Goal: Check status: Check status

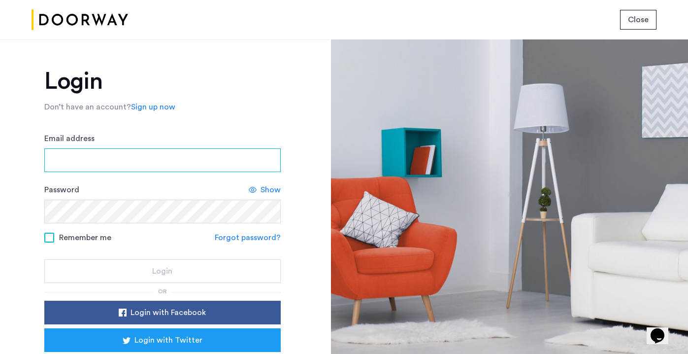
click at [150, 161] on input "Email address" at bounding box center [162, 160] width 236 height 24
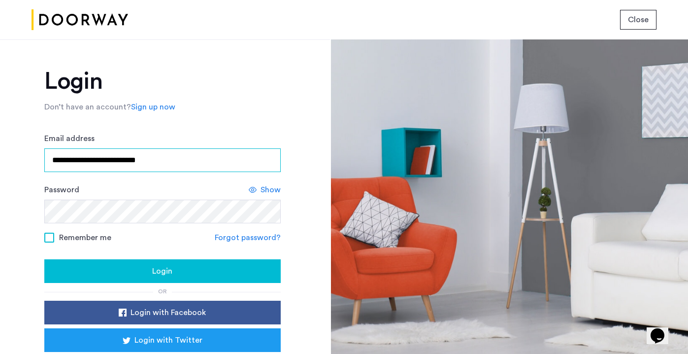
type input "**********"
click at [166, 277] on span "Login" at bounding box center [162, 271] width 20 height 12
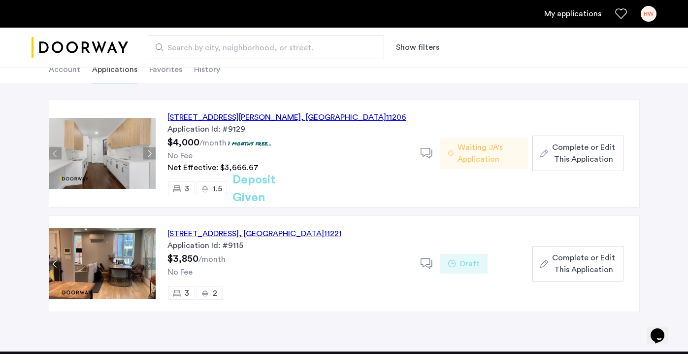
scroll to position [64, 0]
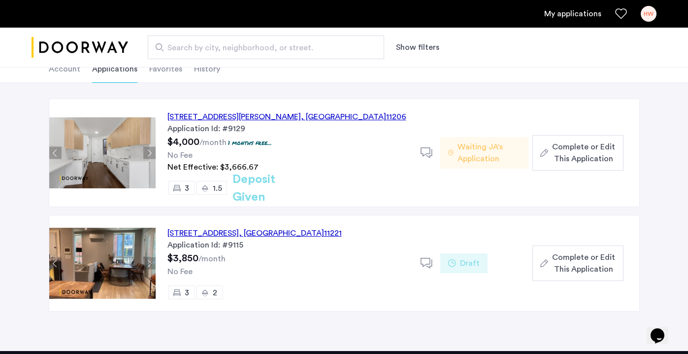
click at [471, 153] on span "Waiting JA's Application" at bounding box center [489, 153] width 63 height 24
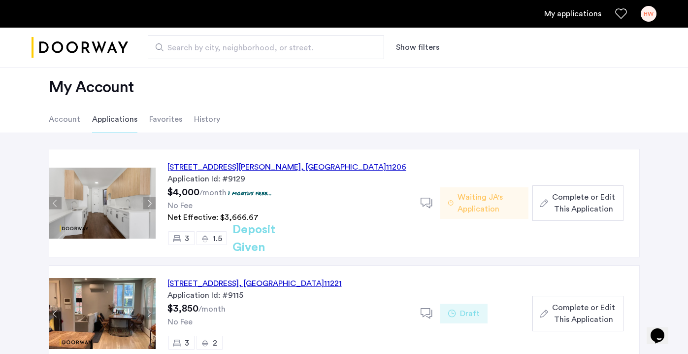
scroll to position [14, 0]
